Goal: Task Accomplishment & Management: Manage account settings

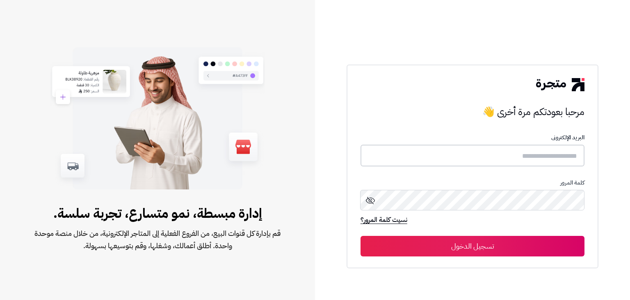
type input "**********"
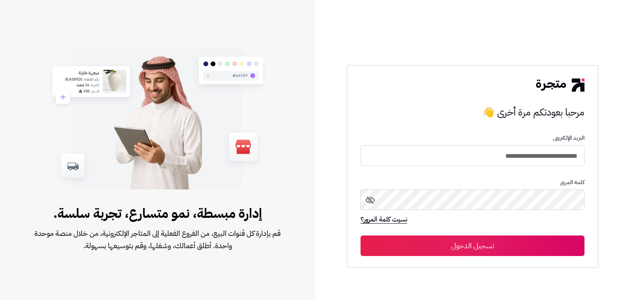
drag, startPoint x: 467, startPoint y: 249, endPoint x: 453, endPoint y: 244, distance: 15.1
click at [467, 249] on button "تسجيل الدخول" at bounding box center [473, 245] width 224 height 21
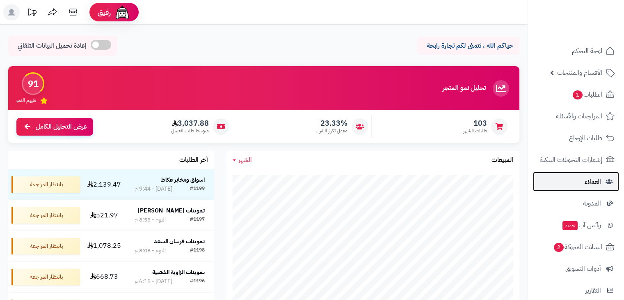
click at [577, 183] on link "العملاء" at bounding box center [576, 182] width 86 height 20
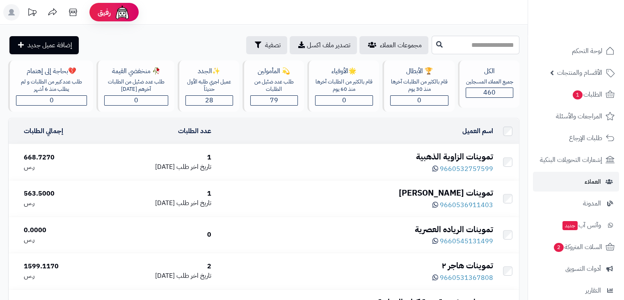
click at [459, 42] on input "text" at bounding box center [476, 45] width 88 height 18
type input "*"
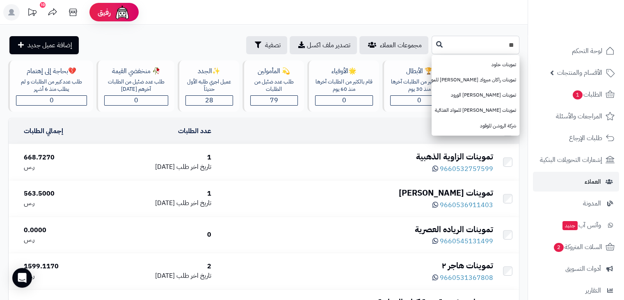
drag, startPoint x: 501, startPoint y: 42, endPoint x: 569, endPoint y: 28, distance: 69.5
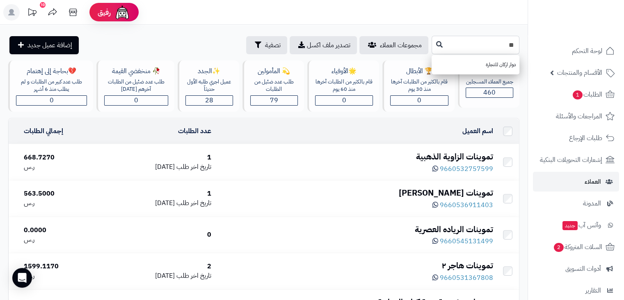
type input "*"
click at [506, 67] on link "تموينات أركان ود" at bounding box center [476, 64] width 88 height 15
type input "**********"
click at [436, 44] on icon at bounding box center [439, 44] width 7 height 7
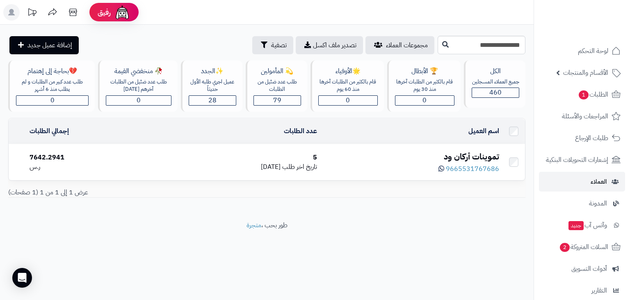
click at [474, 153] on div "تموينات أركان ود" at bounding box center [412, 157] width 176 height 12
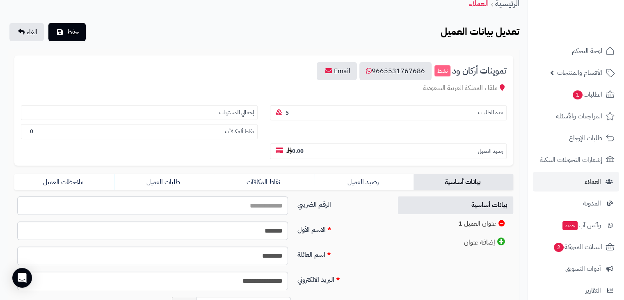
scroll to position [123, 0]
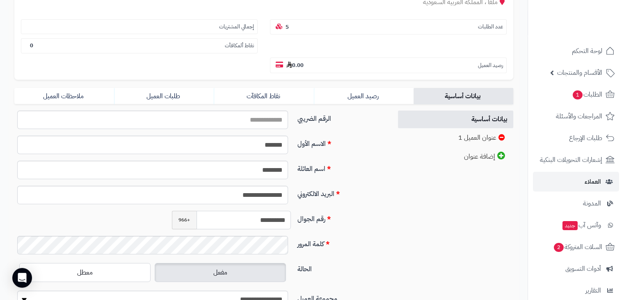
drag, startPoint x: 243, startPoint y: 201, endPoint x: 338, endPoint y: 179, distance: 97.3
click at [338, 179] on div "**********" at bounding box center [199, 212] width 371 height 205
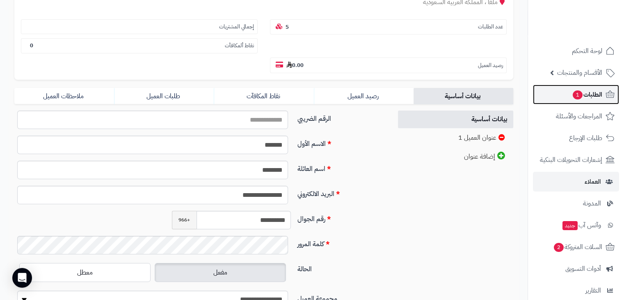
click at [575, 94] on span "1" at bounding box center [578, 94] width 10 height 9
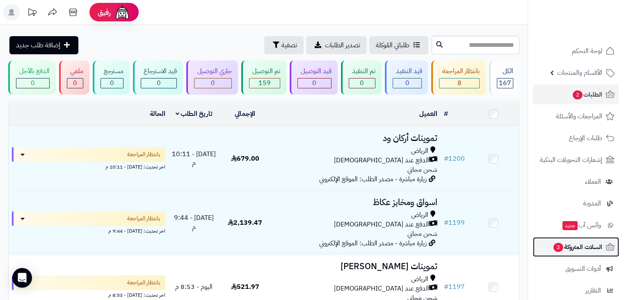
click at [573, 249] on span "السلات المتروكة 2" at bounding box center [578, 246] width 50 height 11
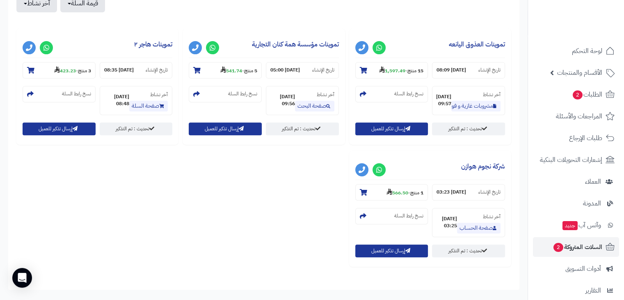
scroll to position [328, 0]
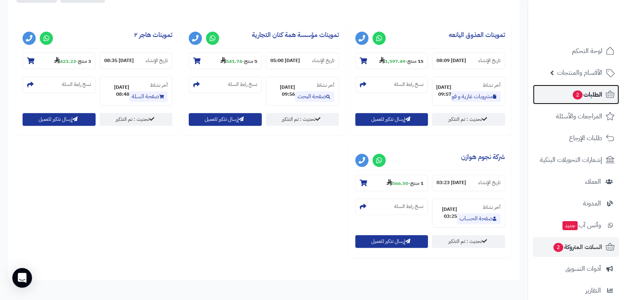
click at [576, 96] on span "2" at bounding box center [578, 94] width 10 height 9
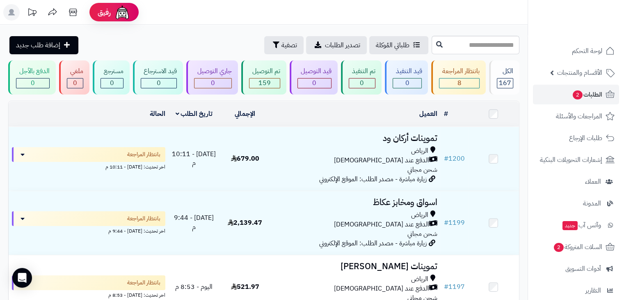
click at [320, 14] on header "رفيق ! الطلبات معالجة مكتمل إرجاع المنتجات العملاء المتواجدون الان 460 عملاء من…" at bounding box center [312, 12] width 624 height 25
click at [226, 16] on header "رفيق ! 10 الطلبات معالجة مكتمل إرجاع المنتجات العملاء المتواجدون الان 460 عملاء…" at bounding box center [312, 12] width 624 height 25
click at [282, 41] on span "تصفية" at bounding box center [290, 45] width 16 height 10
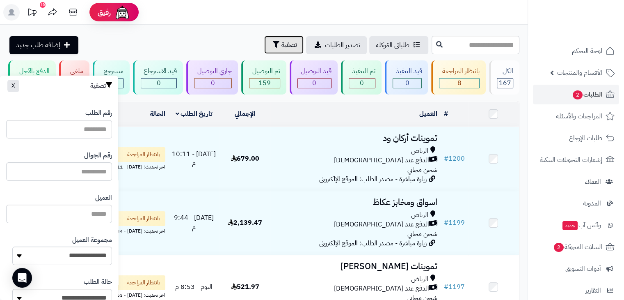
click at [264, 43] on button "تصفية" at bounding box center [283, 45] width 39 height 18
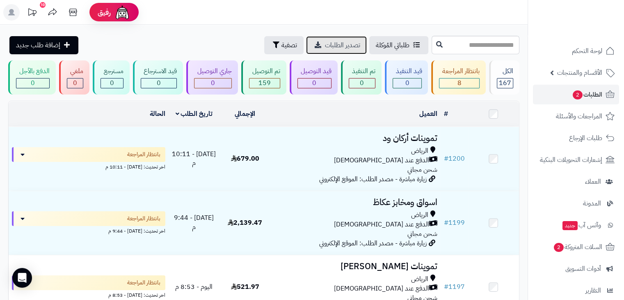
click at [325, 41] on span "تصدير الطلبات" at bounding box center [342, 45] width 35 height 10
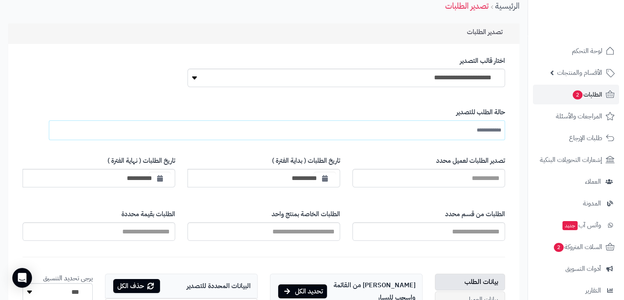
scroll to position [82, 0]
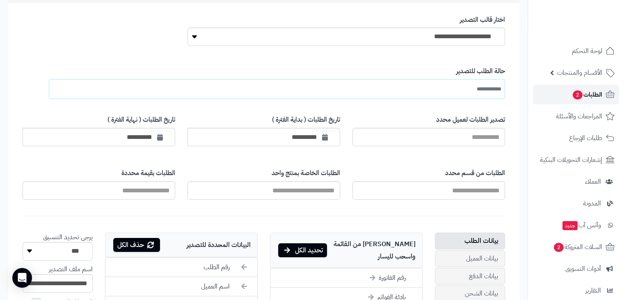
click at [583, 93] on span "الطلبات 2" at bounding box center [587, 94] width 30 height 11
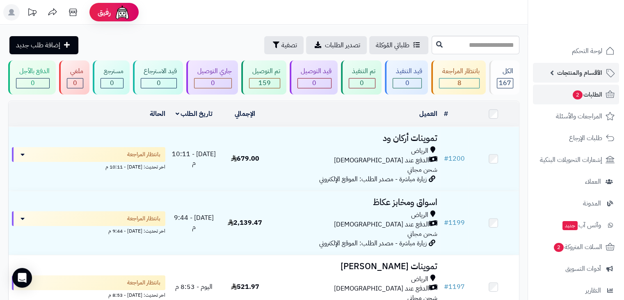
click at [546, 73] on link "الأقسام والمنتجات" at bounding box center [576, 73] width 86 height 20
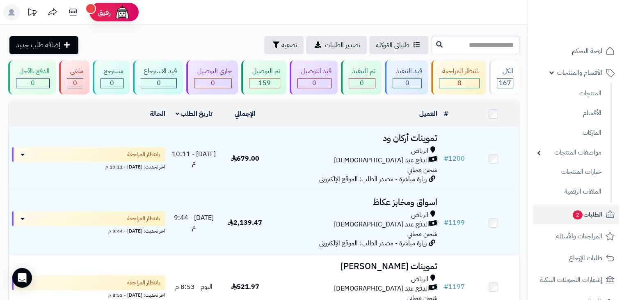
click at [322, 13] on header "رفيق ! الطلبات معالجة مكتمل إرجاع المنتجات العملاء المتواجدون الان 460 عملاء من…" at bounding box center [312, 12] width 624 height 25
